Goal: Information Seeking & Learning: Get advice/opinions

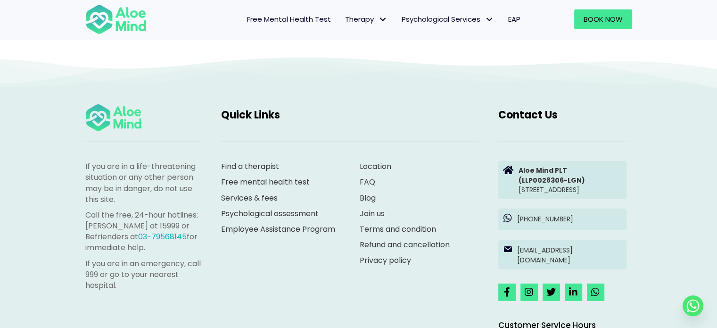
scroll to position [2593, 0]
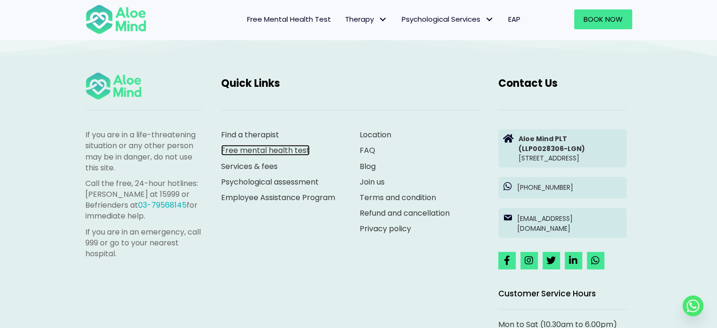
click at [252, 150] on link "Free mental health test" at bounding box center [265, 150] width 89 height 11
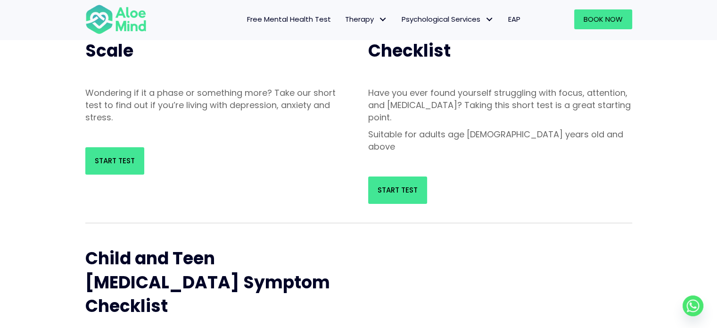
scroll to position [141, 0]
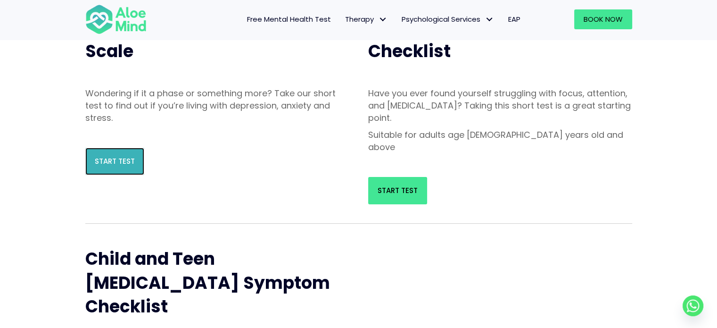
click at [100, 156] on span "Start Test" at bounding box center [115, 161] width 40 height 10
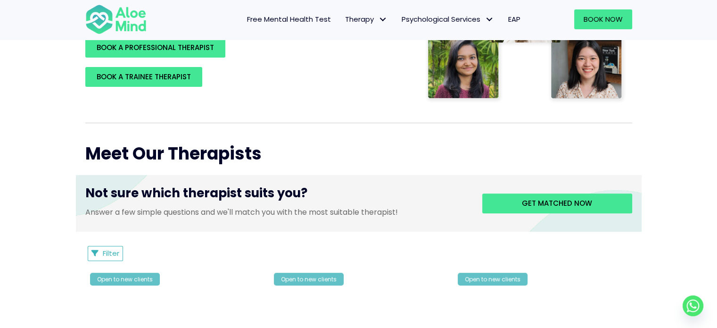
scroll to position [283, 0]
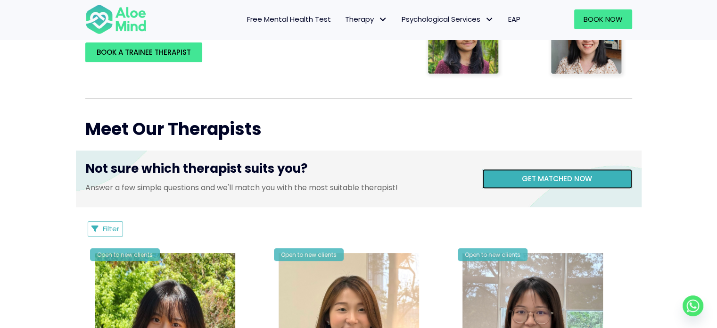
click at [501, 181] on link "Get matched now" at bounding box center [557, 179] width 150 height 20
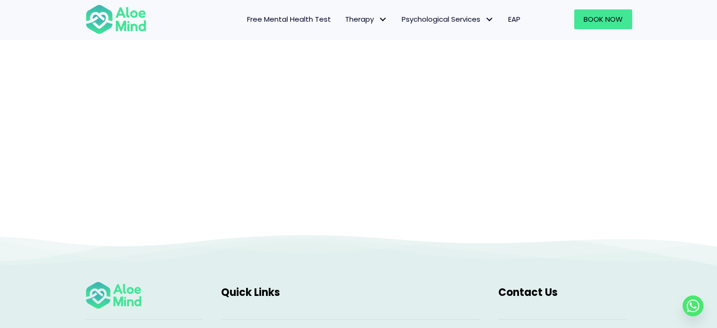
scroll to position [97, 0]
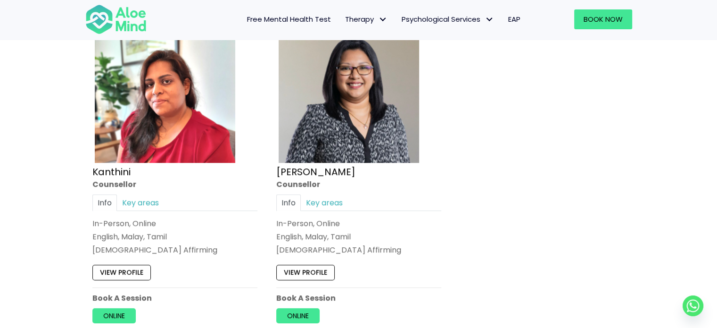
scroll to position [519, 0]
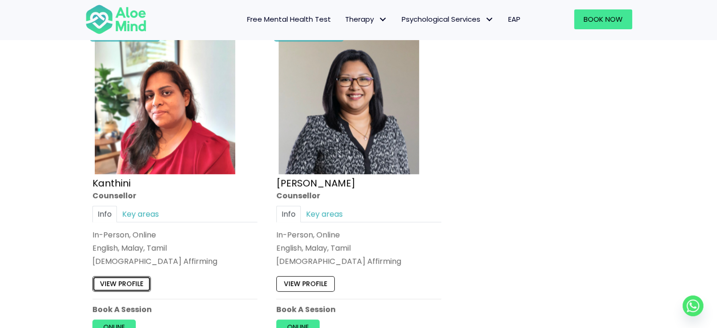
click at [110, 289] on link "View profile" at bounding box center [121, 283] width 58 height 15
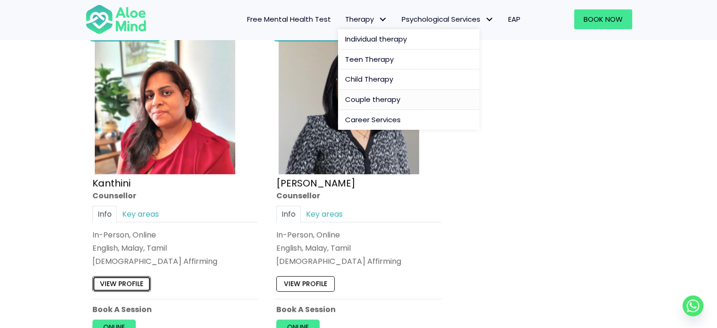
scroll to position [660, 0]
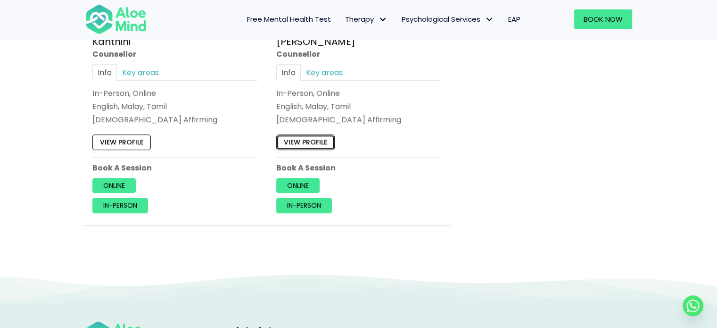
click at [317, 141] on link "View profile" at bounding box center [305, 142] width 58 height 15
click at [118, 143] on link "View profile" at bounding box center [121, 142] width 58 height 15
click at [136, 71] on link "Key areas" at bounding box center [140, 72] width 47 height 17
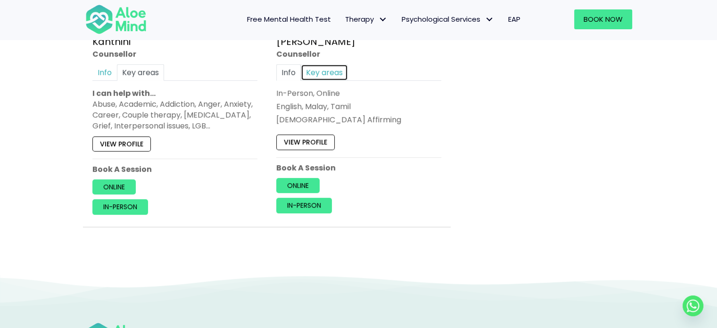
click at [328, 75] on link "Key areas" at bounding box center [324, 72] width 47 height 17
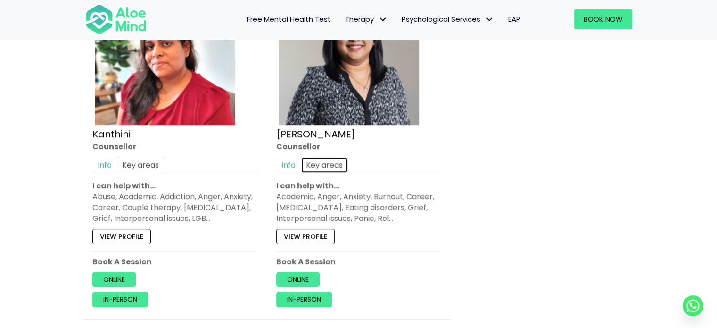
scroll to position [566, 0]
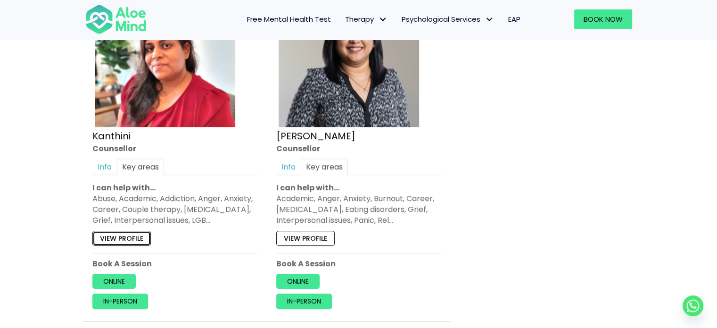
click at [123, 240] on link "View profile" at bounding box center [121, 238] width 58 height 15
click at [309, 242] on link "View profile" at bounding box center [305, 238] width 58 height 15
click at [134, 239] on link "View profile" at bounding box center [121, 238] width 58 height 15
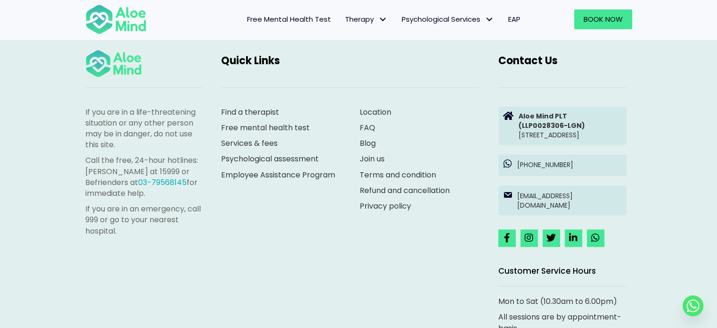
scroll to position [931, 0]
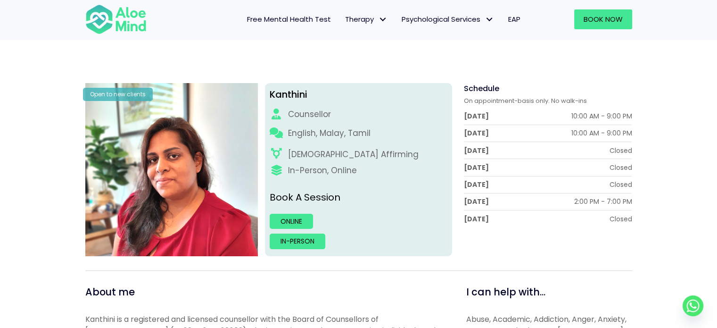
scroll to position [47, 0]
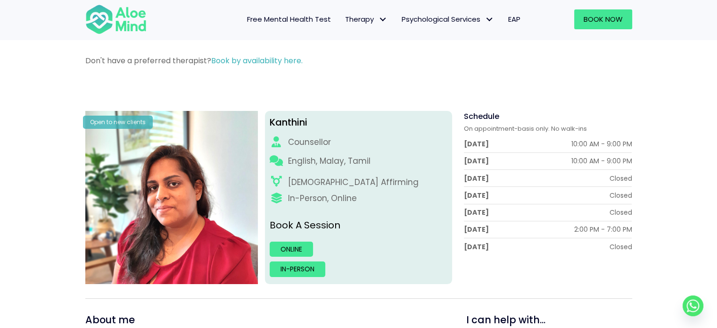
scroll to position [47, 0]
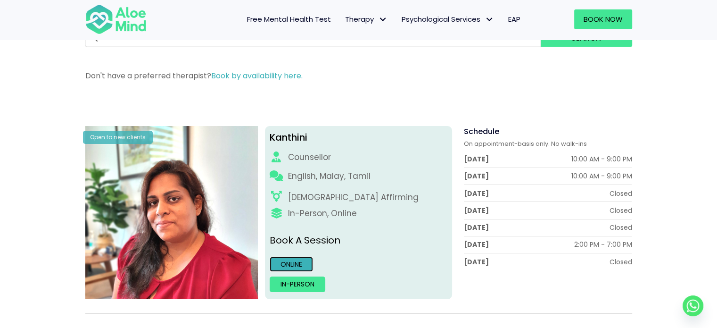
click at [281, 261] on link "Online" at bounding box center [291, 264] width 43 height 15
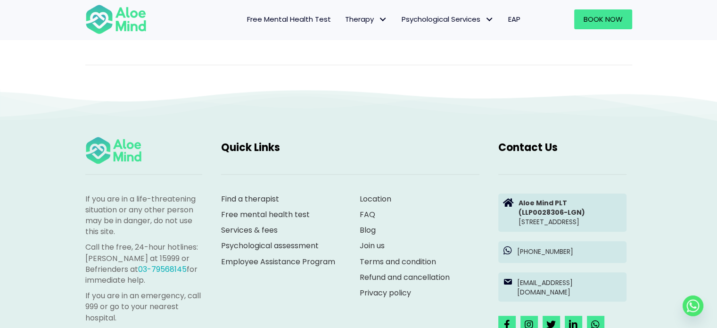
scroll to position [943, 0]
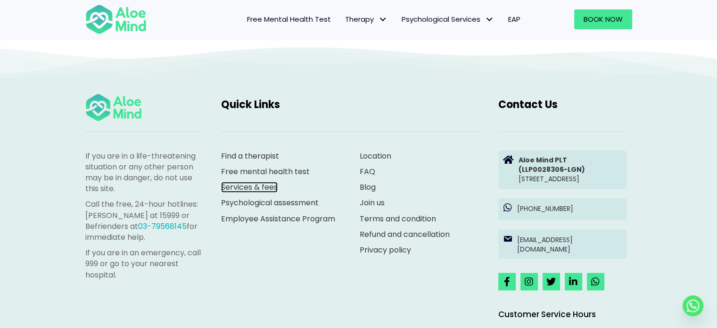
click at [257, 182] on link "Services & fees" at bounding box center [249, 187] width 57 height 11
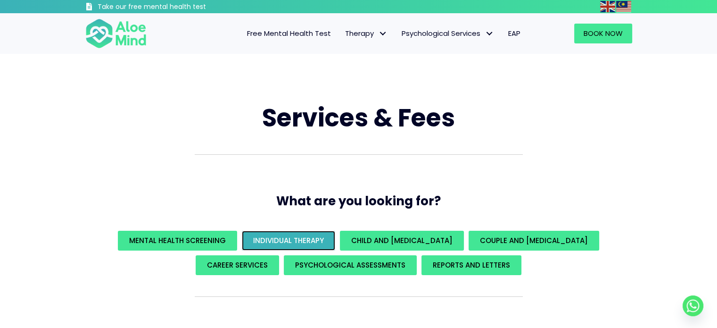
click at [321, 242] on span "Individual Therapy" at bounding box center [288, 240] width 71 height 10
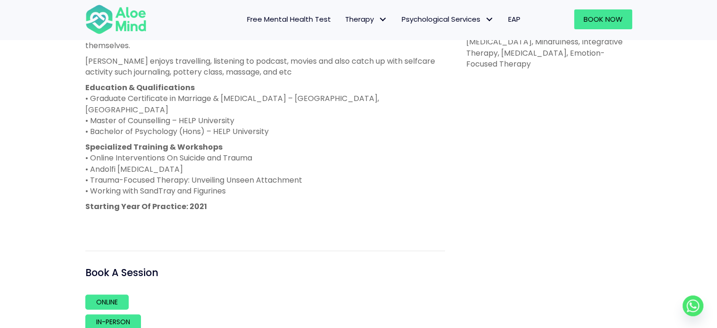
scroll to position [707, 0]
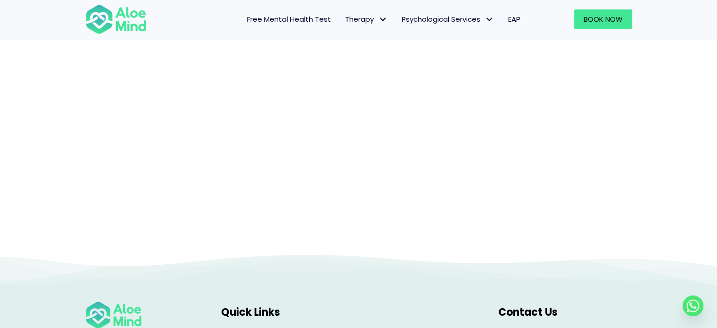
scroll to position [616, 0]
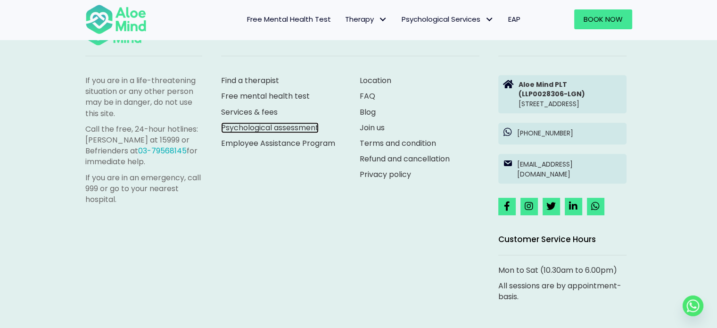
click at [291, 127] on link "Psychological assessment" at bounding box center [270, 127] width 98 height 11
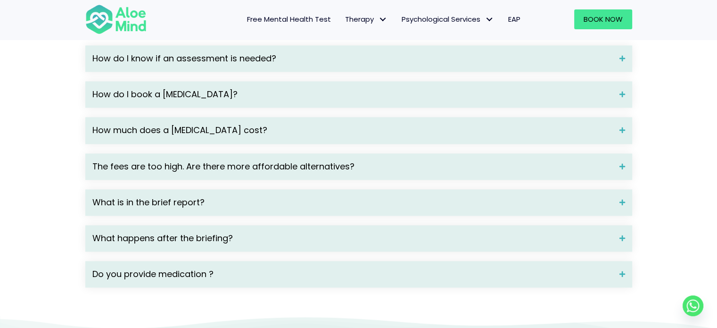
scroll to position [1367, 0]
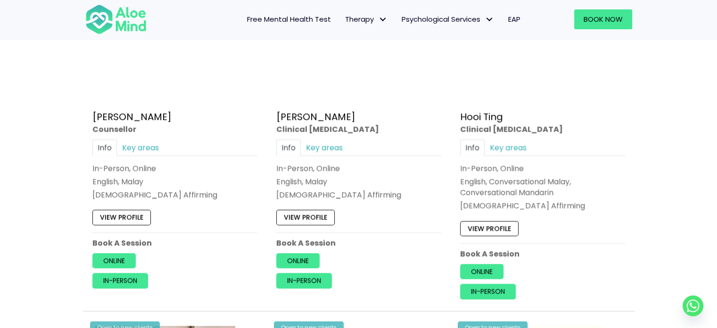
scroll to position [1618, 0]
